Goal: Information Seeking & Learning: Check status

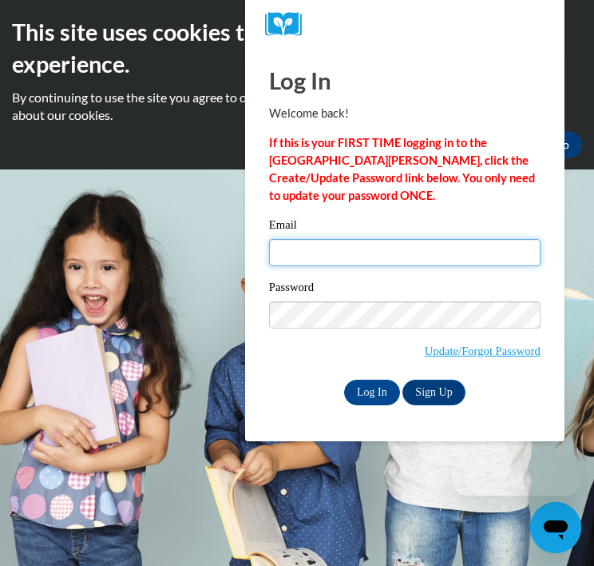
click at [322, 262] on input "Email" at bounding box center [405, 252] width 272 height 27
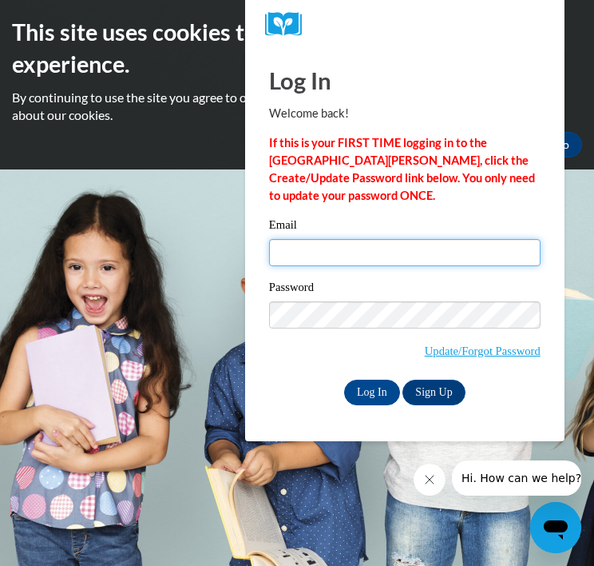
type input "[EMAIL_ADDRESS][DOMAIN_NAME]"
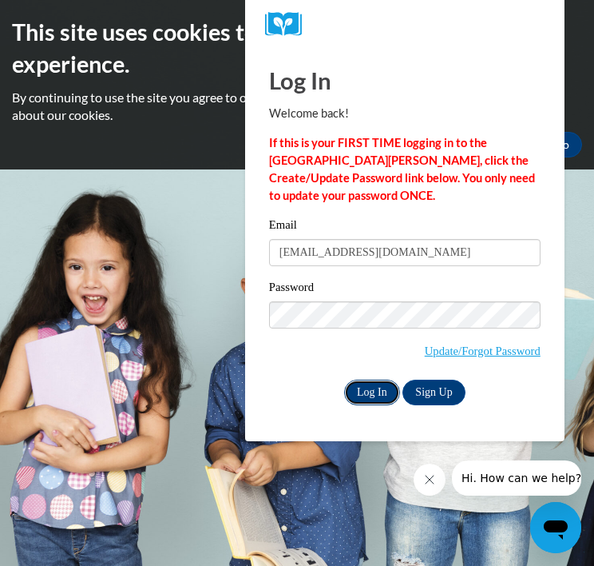
click at [364, 392] on input "Log In" at bounding box center [372, 393] width 56 height 26
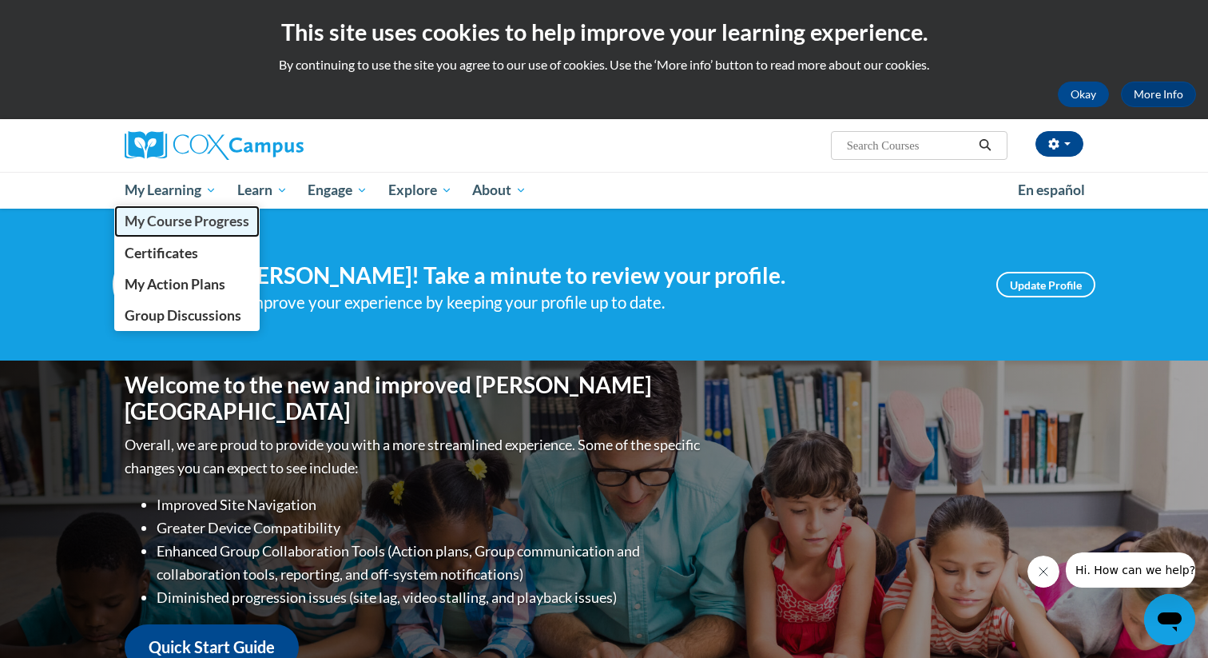
click at [177, 220] on span "My Course Progress" at bounding box center [187, 221] width 125 height 17
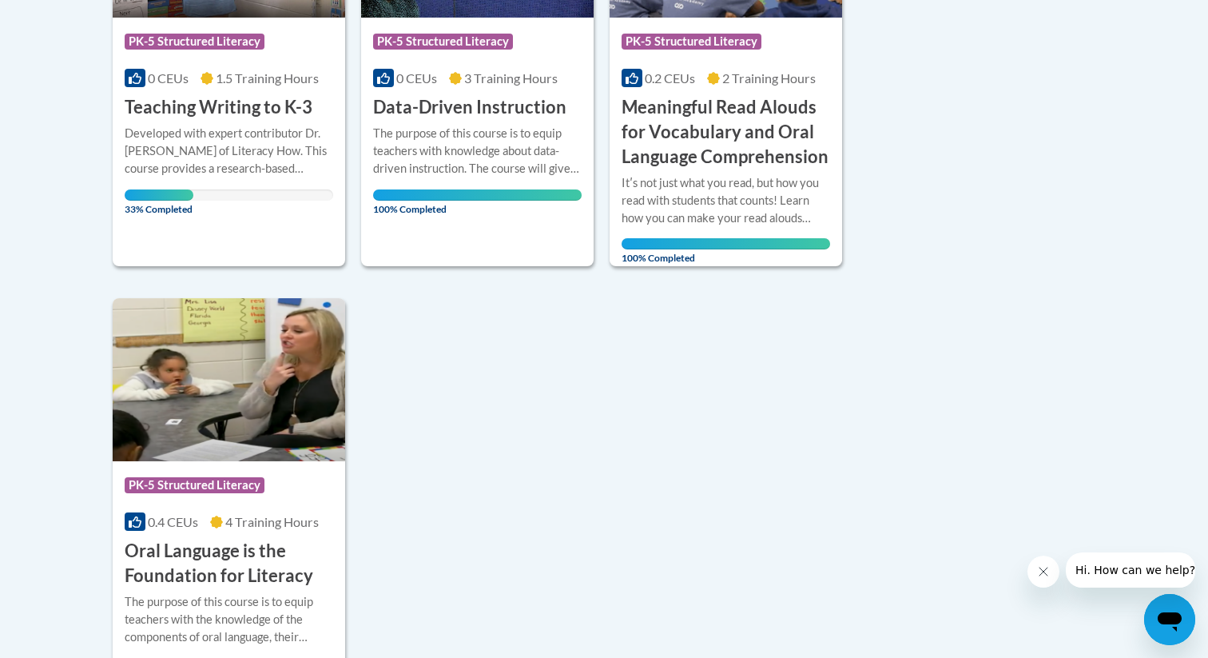
scroll to position [544, 0]
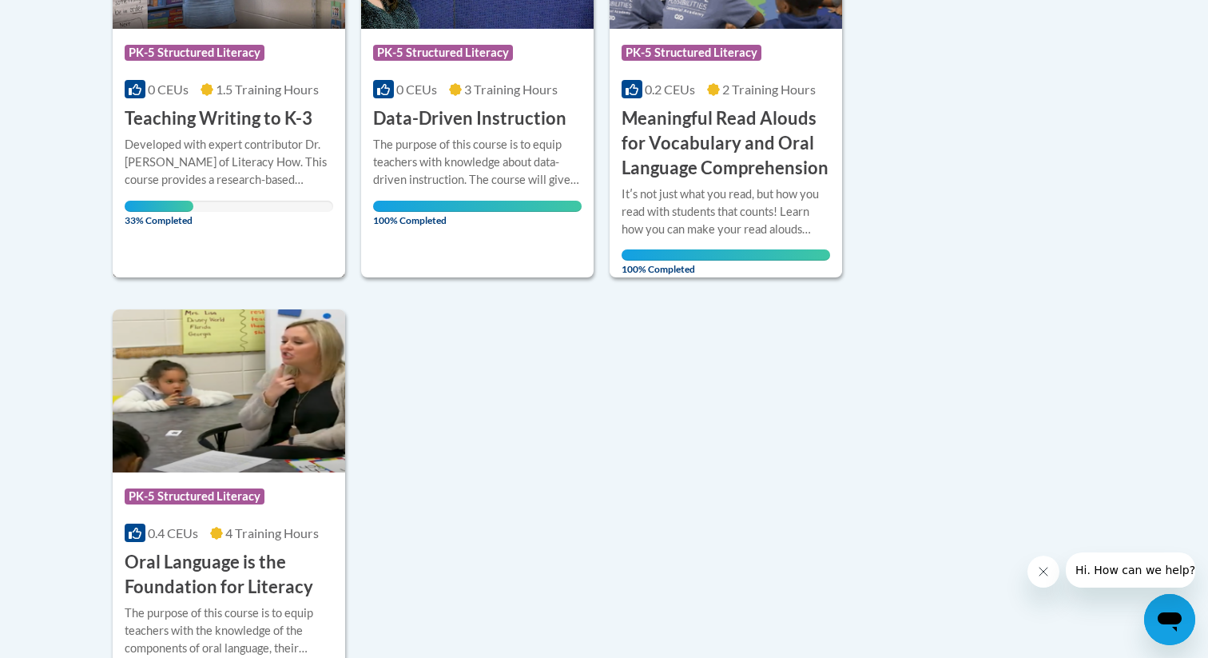
click at [243, 230] on div "Course Category: PK-5 Structured Literacy 0 CEUs 1.5 Training Hours COURSE Teac…" at bounding box center [229, 72] width 233 height 412
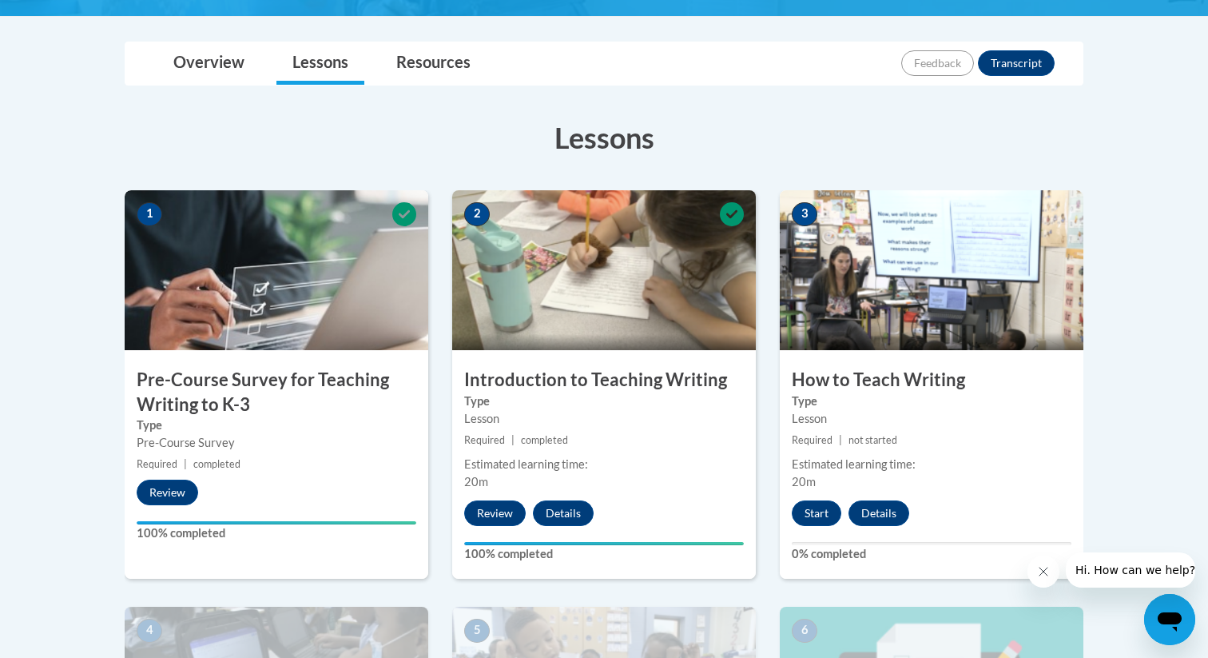
scroll to position [352, 0]
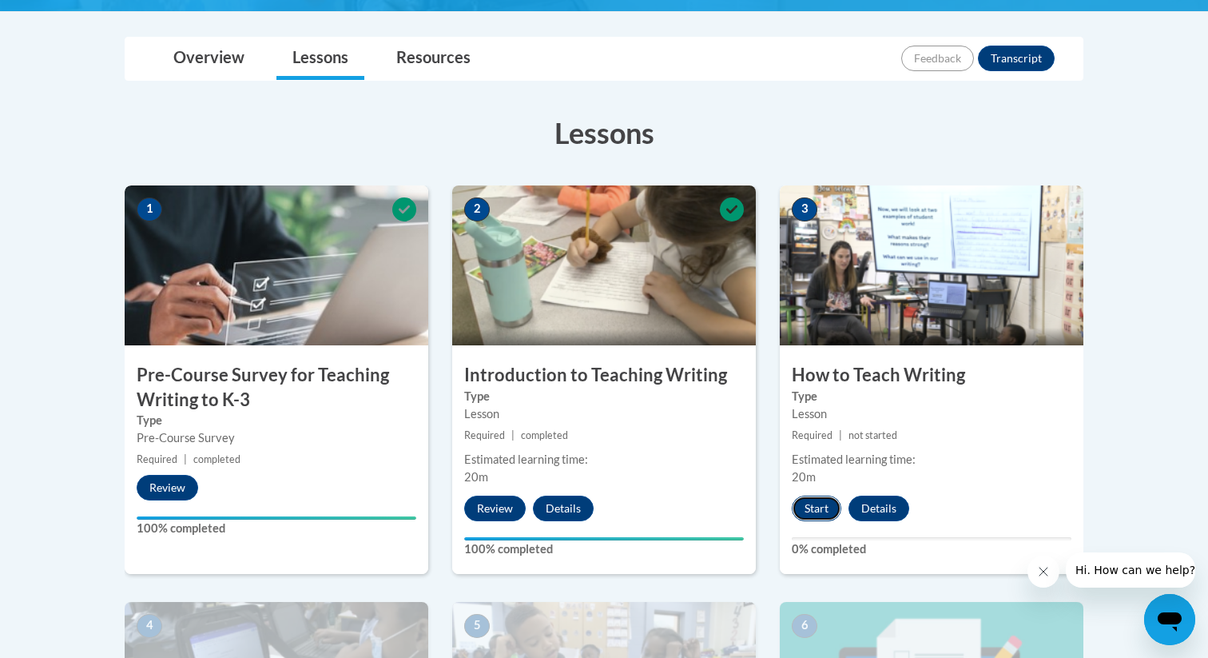
click at [809, 508] on button "Start" at bounding box center [817, 508] width 50 height 26
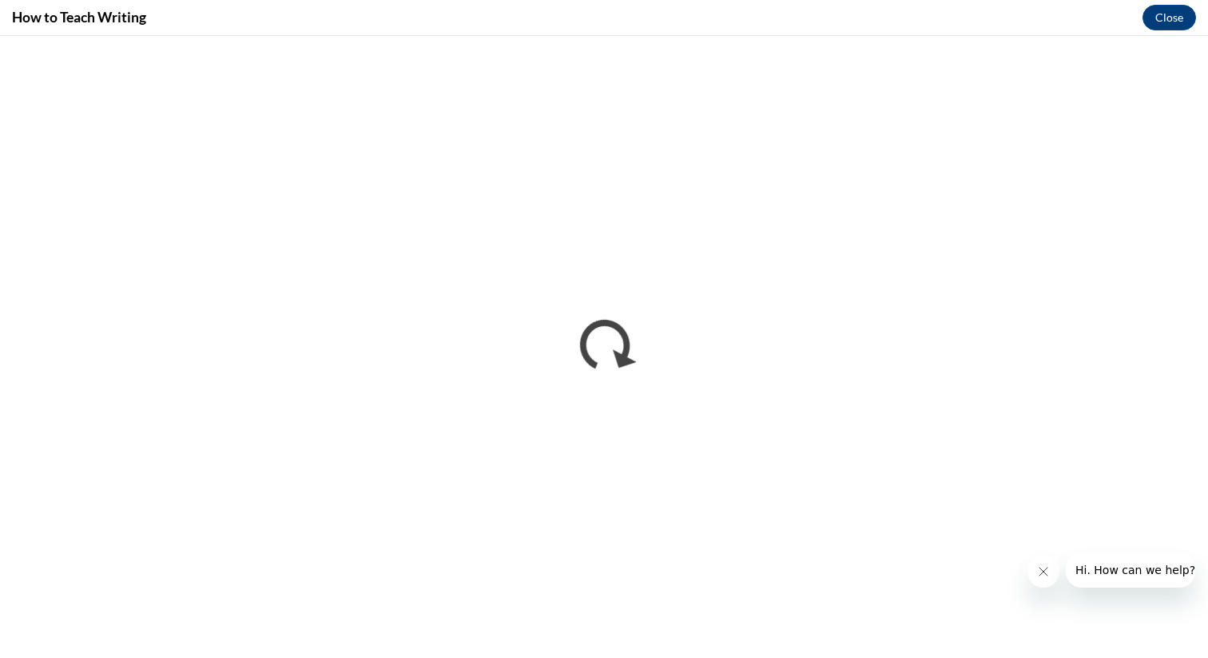
scroll to position [0, 0]
